Goal: Navigation & Orientation: Understand site structure

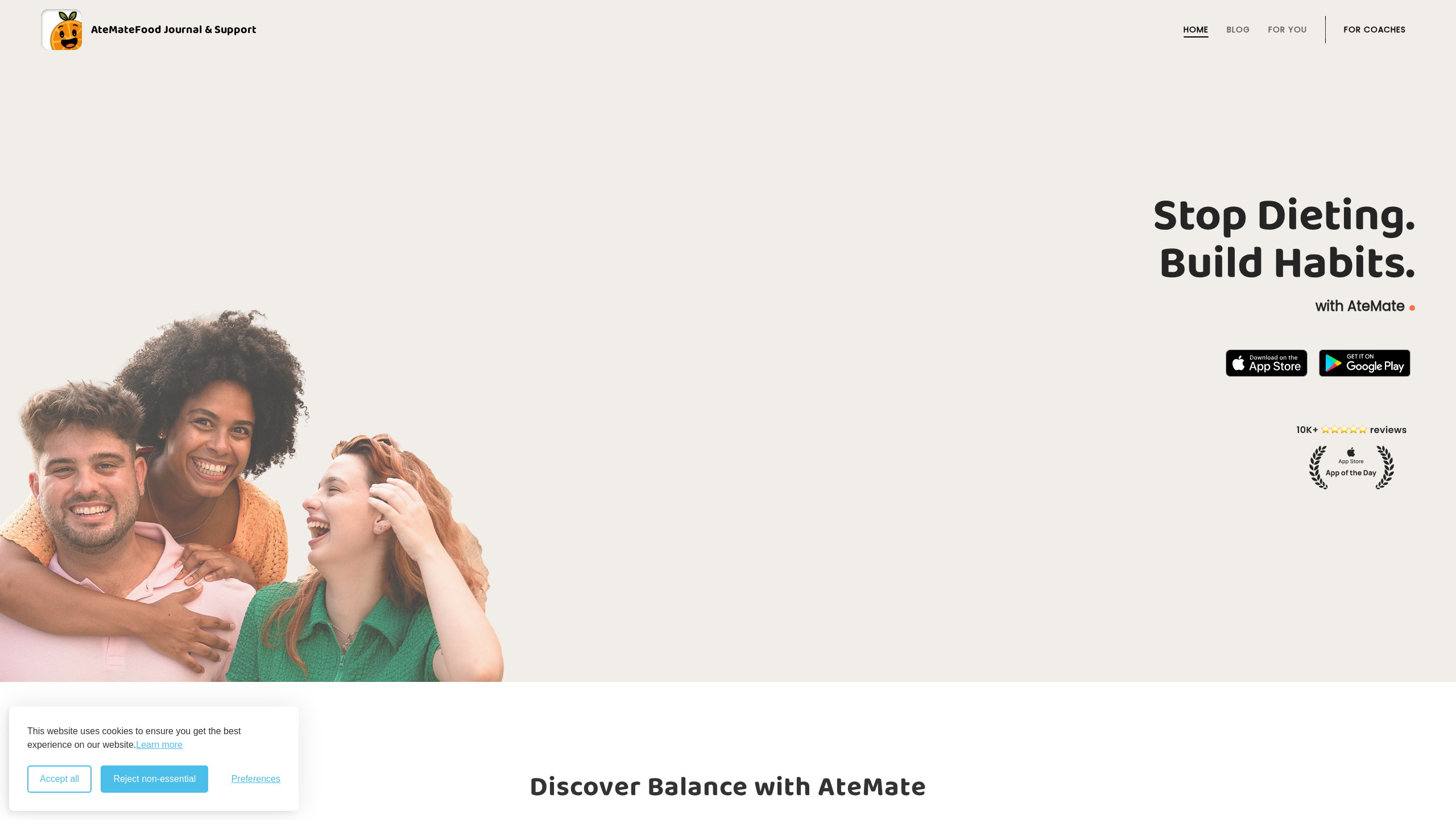
click at [53, 787] on button "Accept all" at bounding box center [59, 779] width 64 height 27
click at [1370, 27] on link "For Coaches" at bounding box center [1374, 30] width 62 height 9
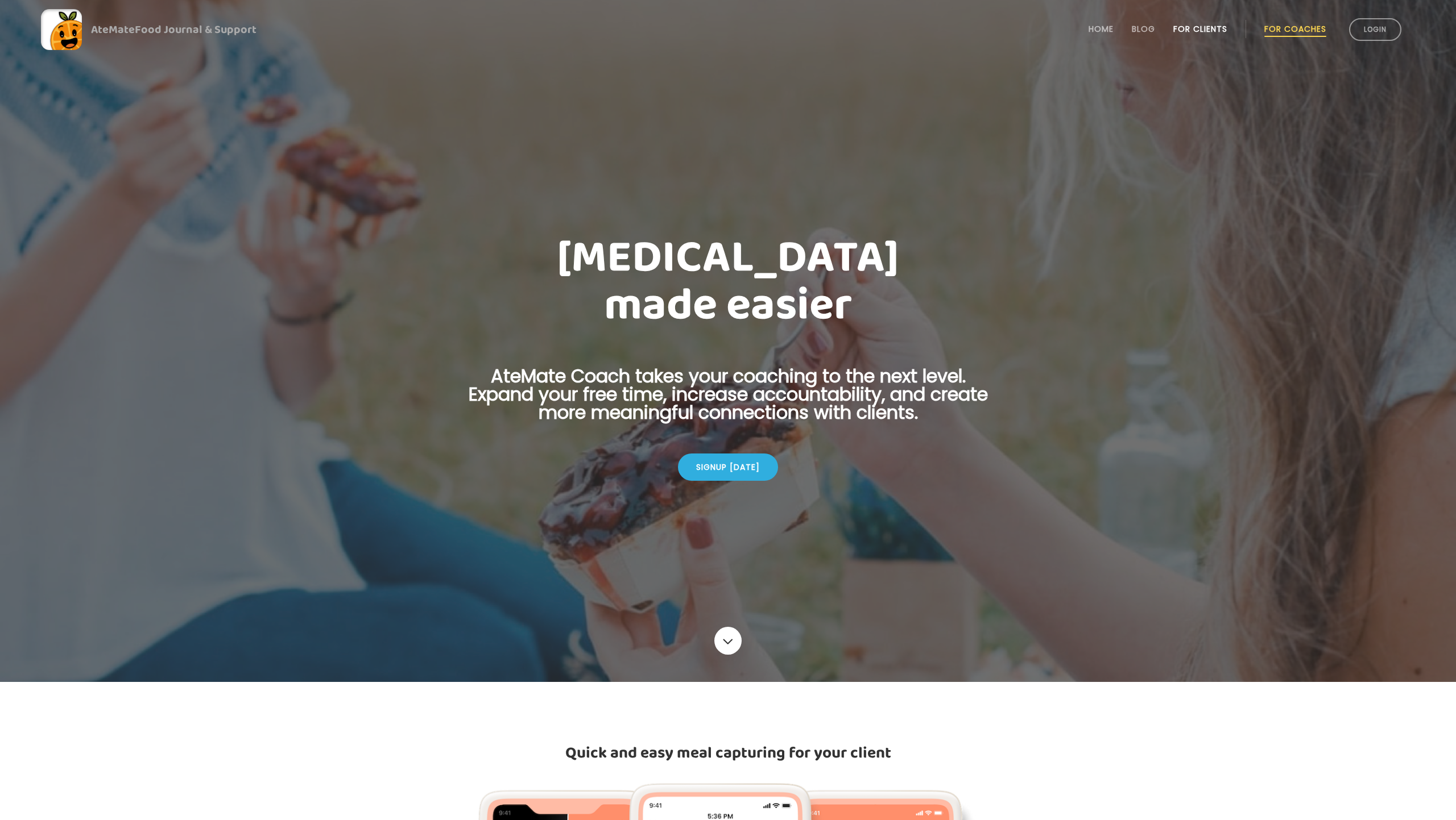
click at [1195, 27] on link "For Clients" at bounding box center [1199, 29] width 54 height 9
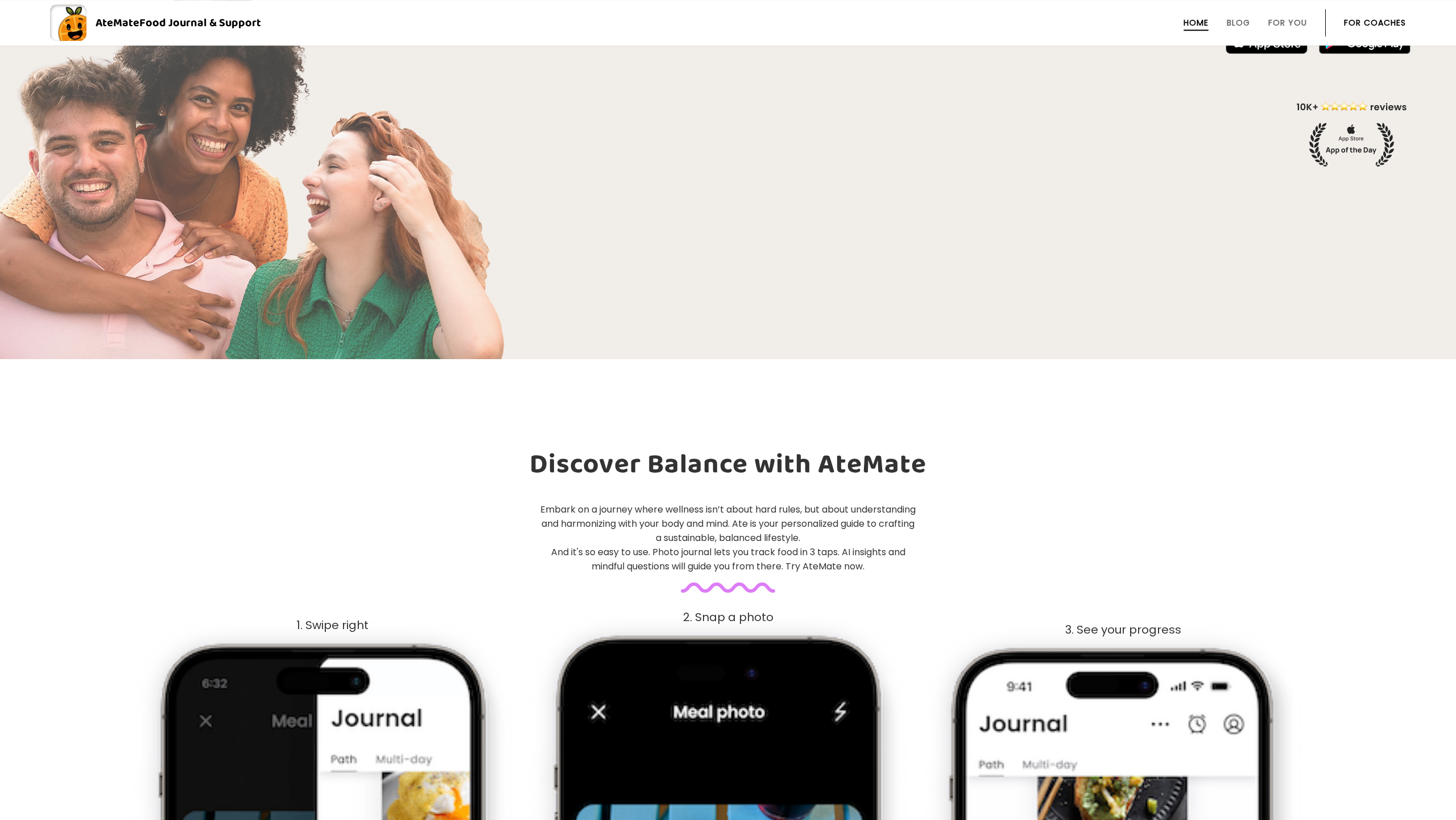
scroll to position [290, 0]
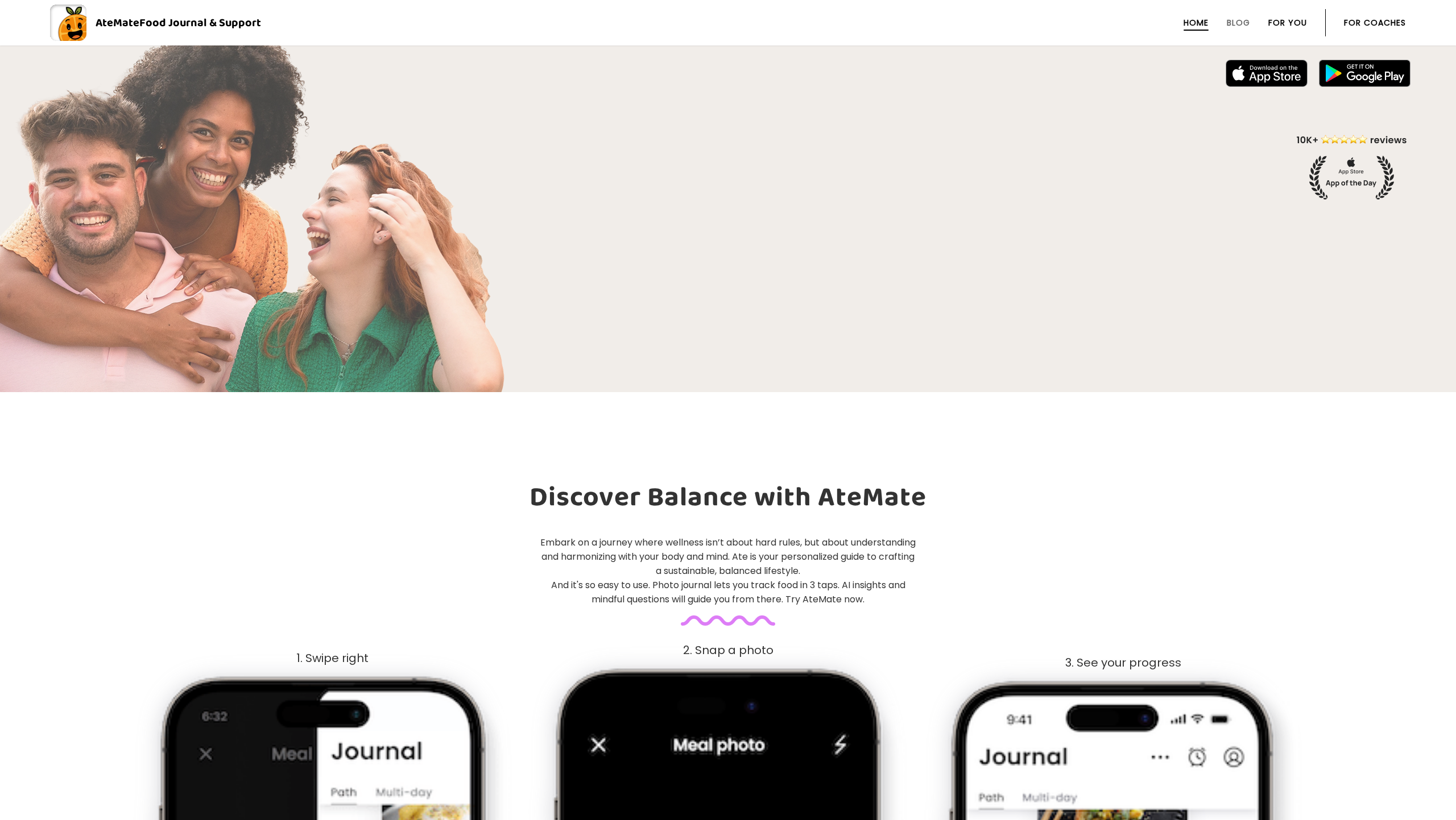
click at [1275, 21] on link "For You" at bounding box center [1287, 23] width 39 height 9
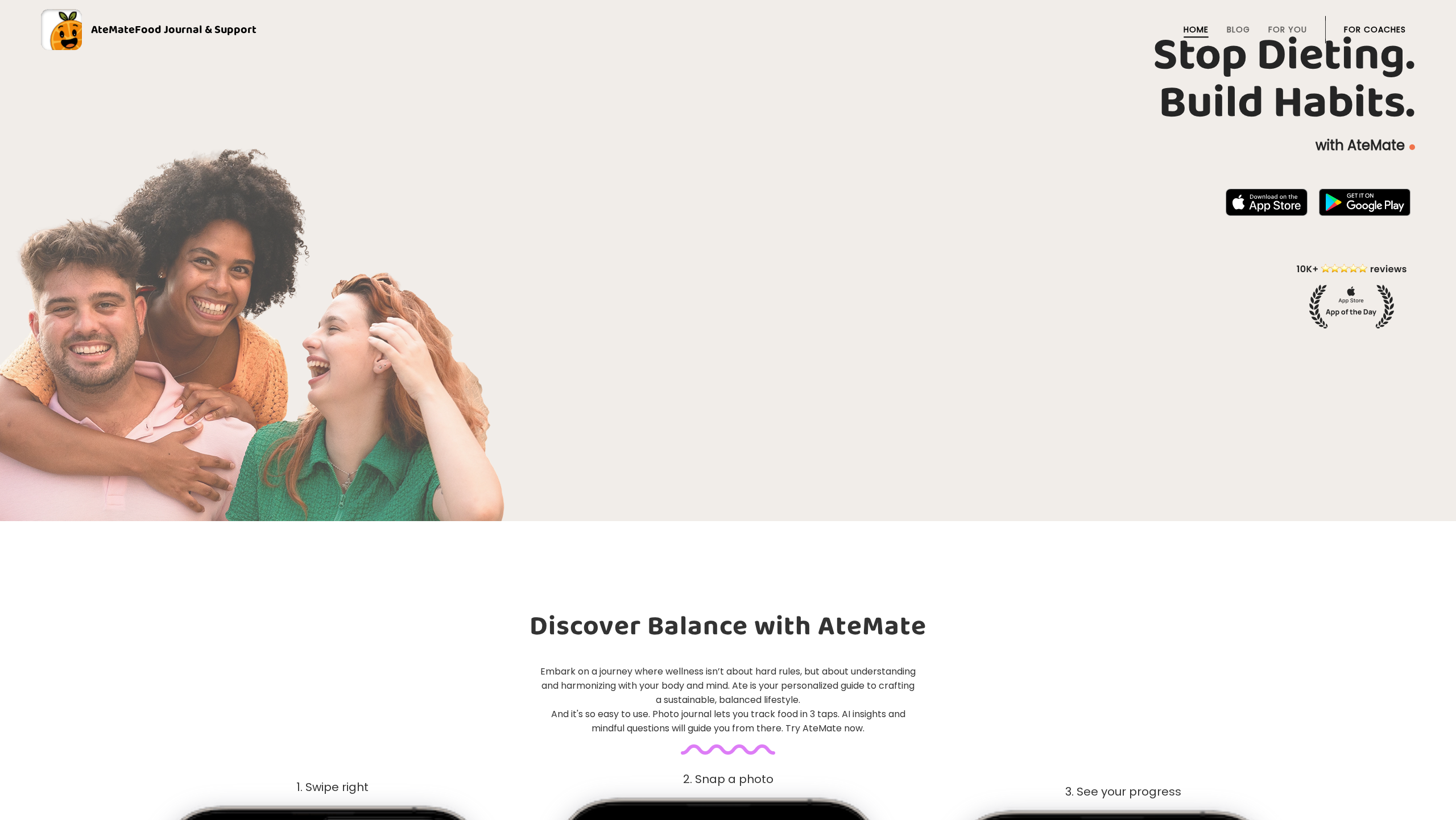
scroll to position [0, 0]
